Goal: Communication & Community: Answer question/provide support

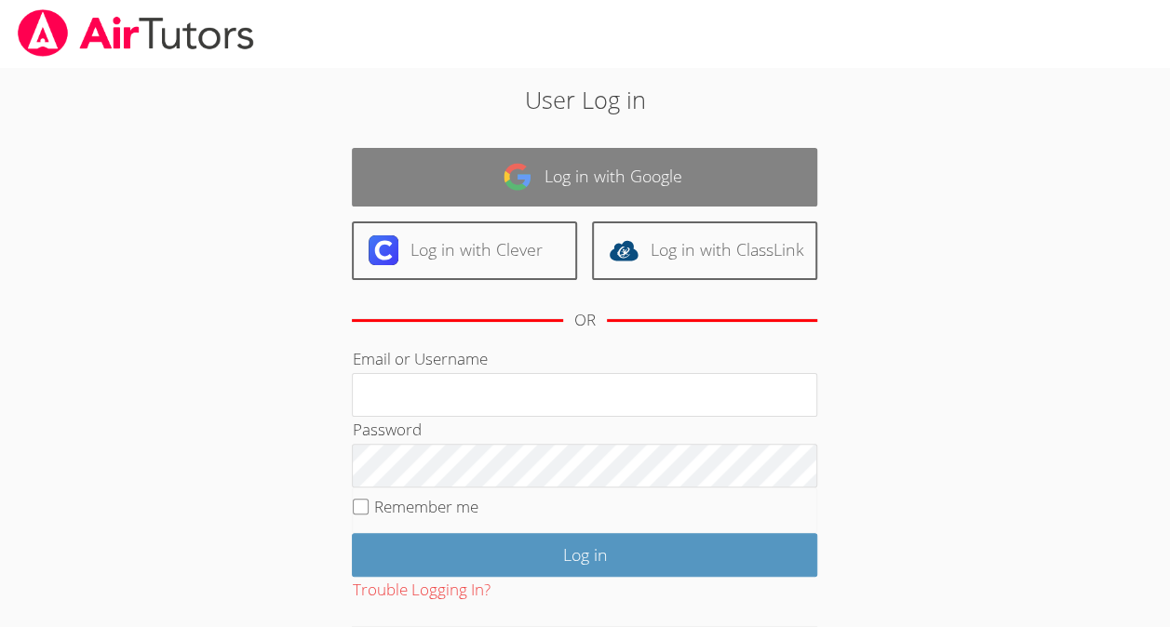
click at [633, 169] on link "Log in with Google" at bounding box center [584, 177] width 465 height 59
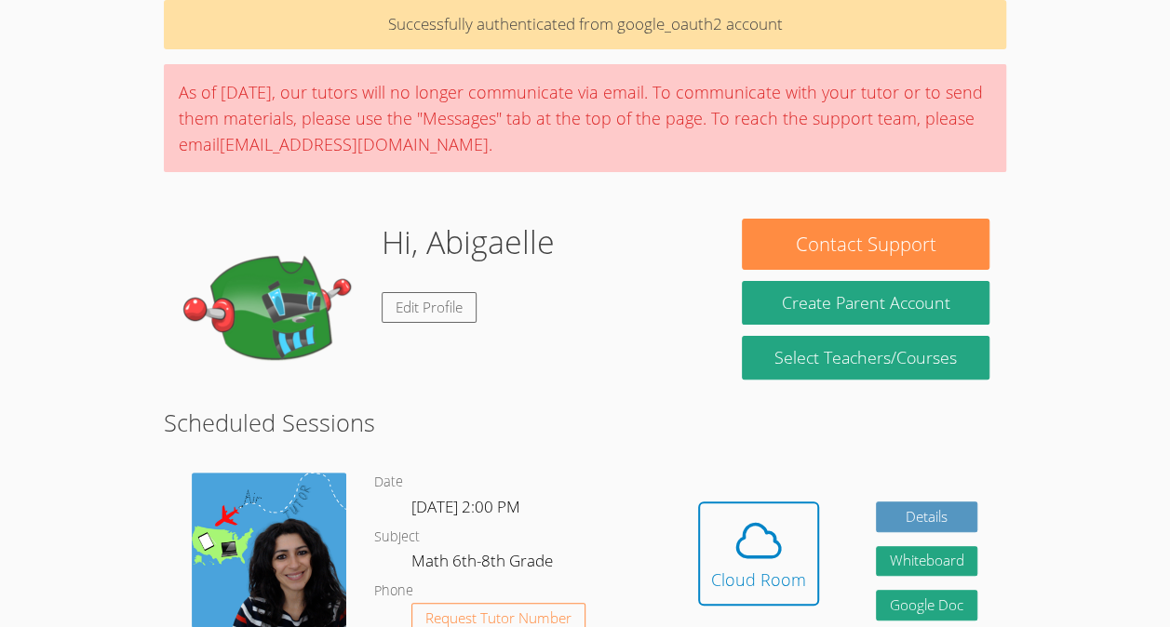
scroll to position [162, 0]
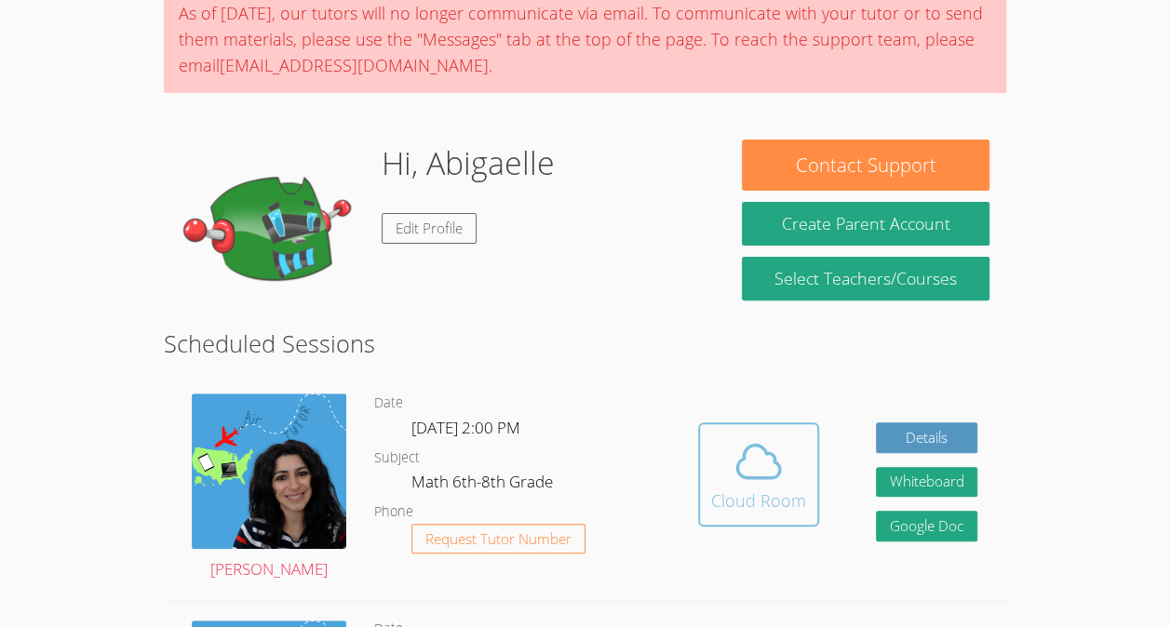
click at [756, 473] on icon at bounding box center [759, 462] width 52 height 52
click at [771, 480] on icon at bounding box center [759, 462] width 52 height 52
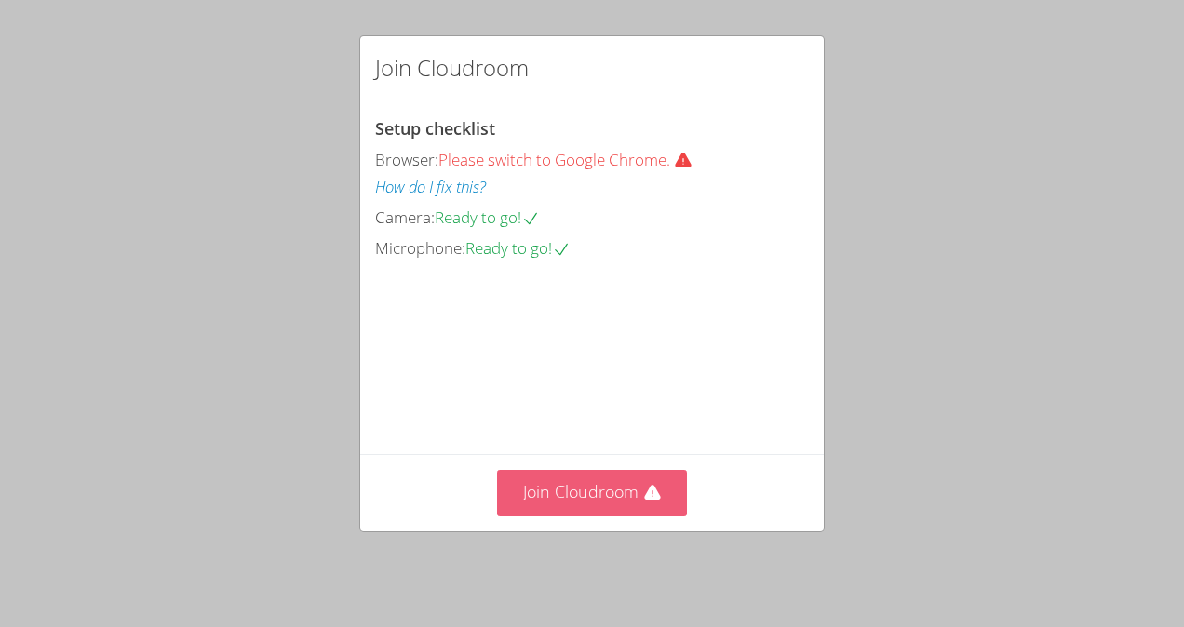
click at [571, 493] on button "Join Cloudroom" at bounding box center [592, 493] width 191 height 46
click at [568, 516] on button "Join Cloudroom" at bounding box center [592, 493] width 191 height 46
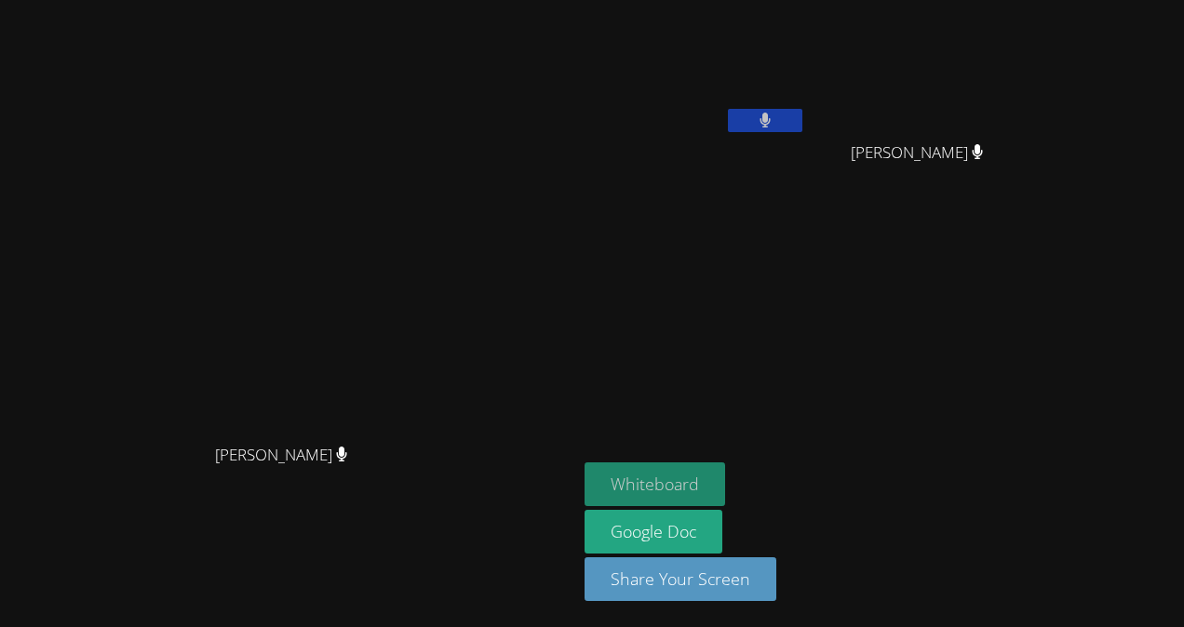
click at [725, 505] on button "Whiteboard" at bounding box center [655, 485] width 141 height 44
click at [806, 87] on video at bounding box center [696, 69] width 222 height 125
click at [806, 45] on video at bounding box center [696, 69] width 222 height 125
click at [806, 47] on video at bounding box center [696, 69] width 222 height 125
click at [806, 57] on video at bounding box center [696, 69] width 222 height 125
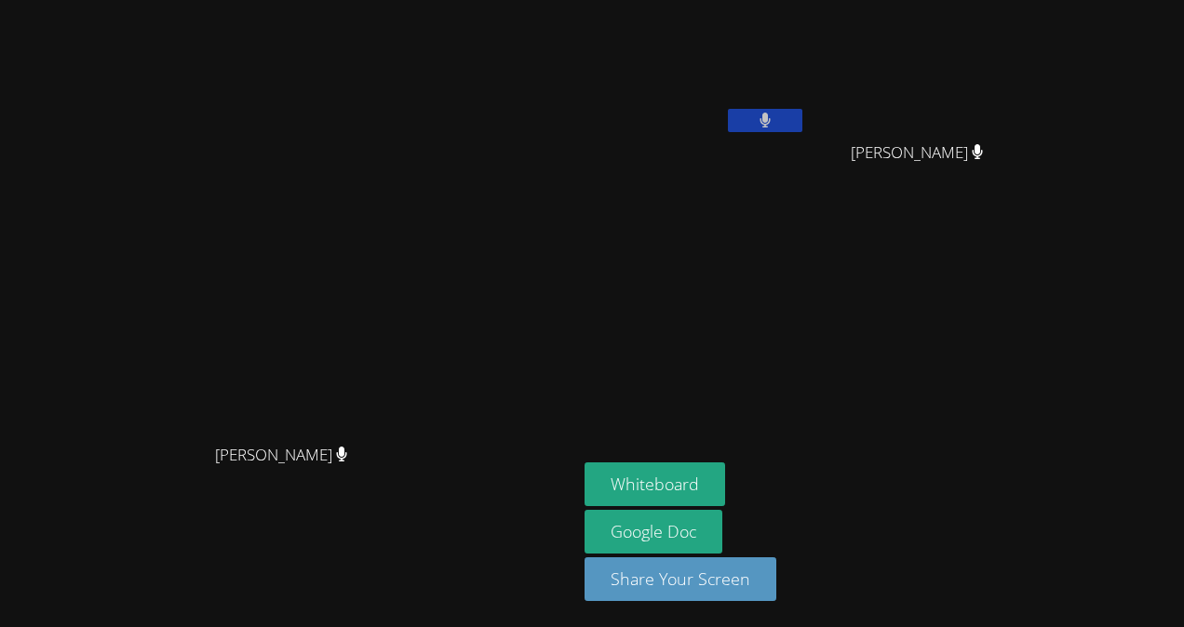
click at [806, 50] on video at bounding box center [696, 69] width 222 height 125
click at [806, 32] on video at bounding box center [696, 69] width 222 height 125
click at [806, 61] on video at bounding box center [696, 69] width 222 height 125
click at [806, 62] on video at bounding box center [696, 69] width 222 height 125
click at [759, 33] on video at bounding box center [696, 69] width 222 height 125
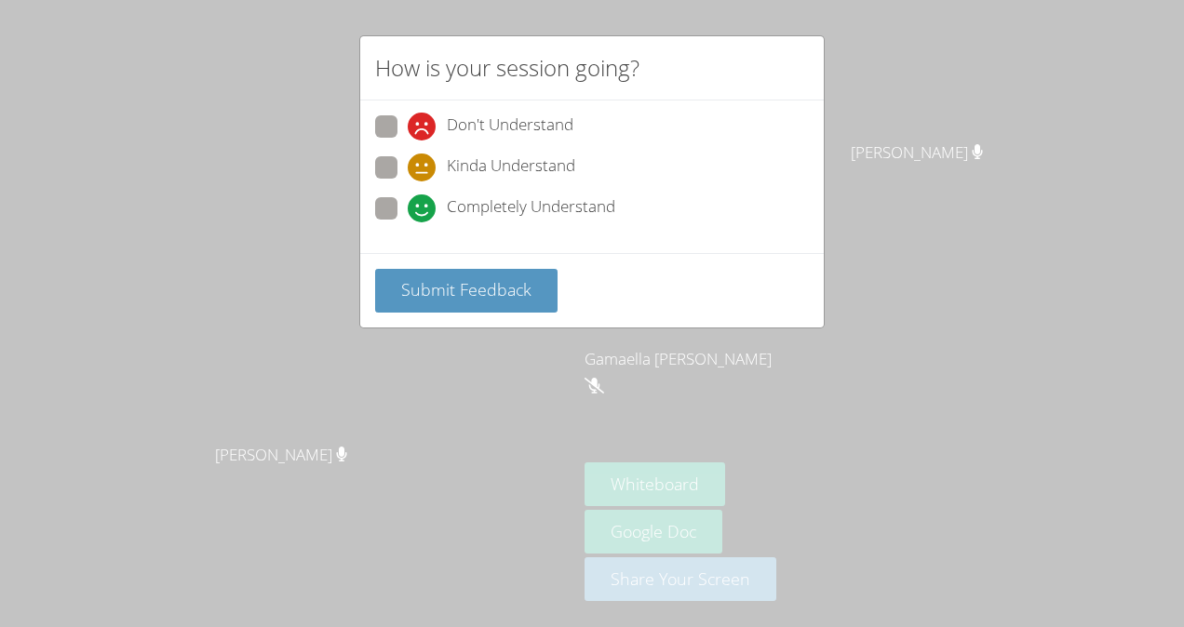
click at [408, 209] on icon at bounding box center [422, 209] width 28 height 28
click at [408, 209] on input "Completely Understand" at bounding box center [416, 205] width 16 height 16
radio input "true"
click at [474, 270] on button "Submit Feedback" at bounding box center [466, 291] width 182 height 44
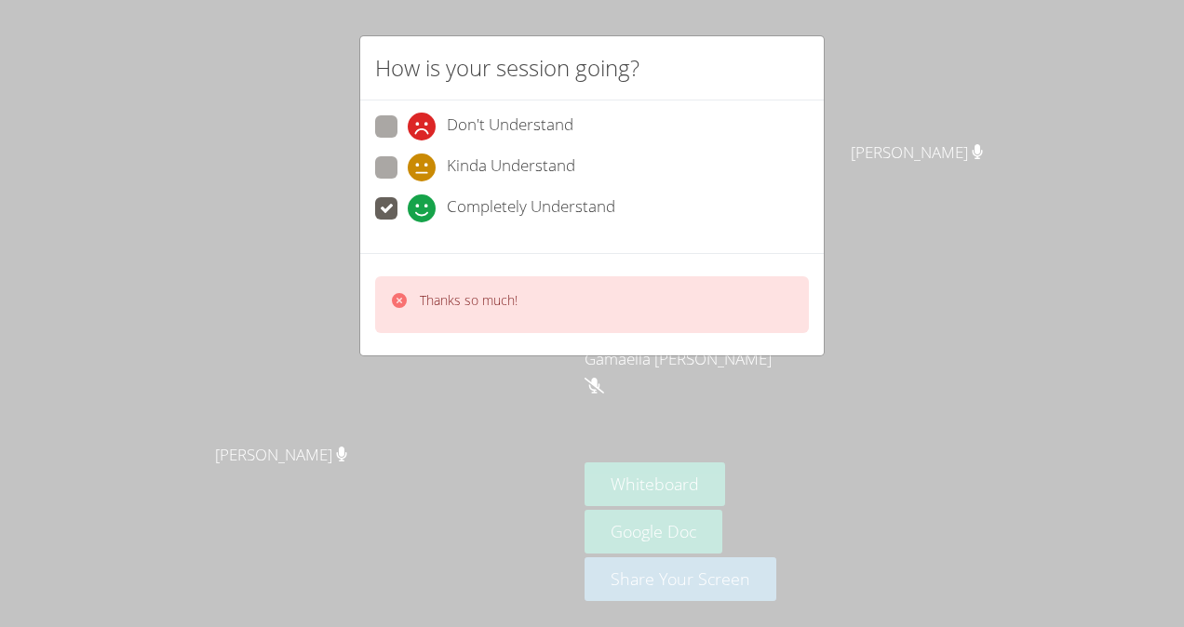
click at [629, 315] on div "Thanks so much!" at bounding box center [592, 304] width 434 height 57
